Goal: Task Accomplishment & Management: Manage account settings

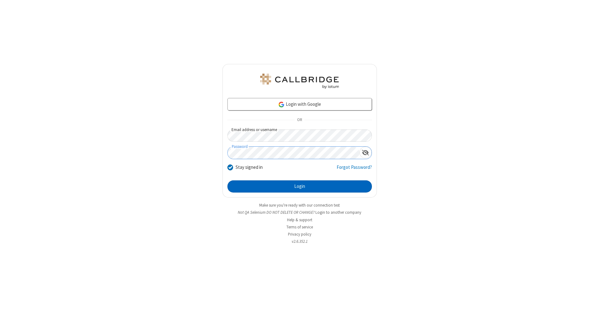
click at [300, 187] on button "Login" at bounding box center [299, 186] width 144 height 12
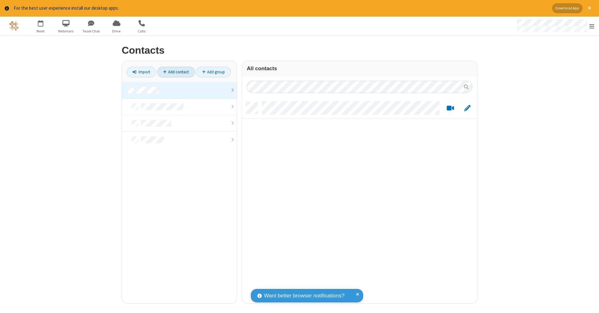
click at [179, 90] on link at bounding box center [179, 90] width 115 height 17
click at [176, 72] on link "Add contact" at bounding box center [176, 72] width 38 height 11
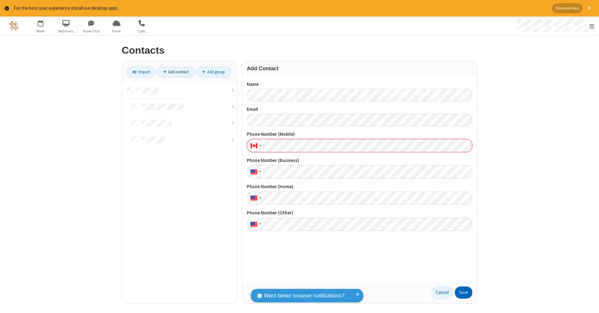
click at [464, 292] on button "Save" at bounding box center [463, 292] width 17 height 12
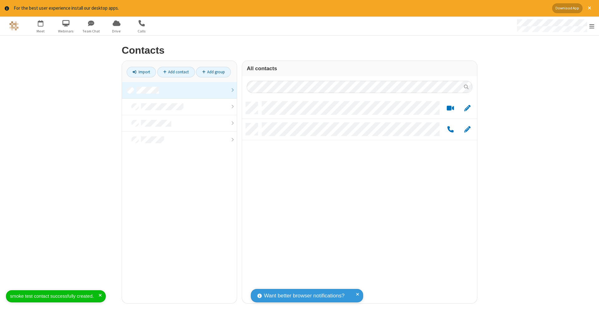
scroll to position [201, 230]
